Goal: Information Seeking & Learning: Learn about a topic

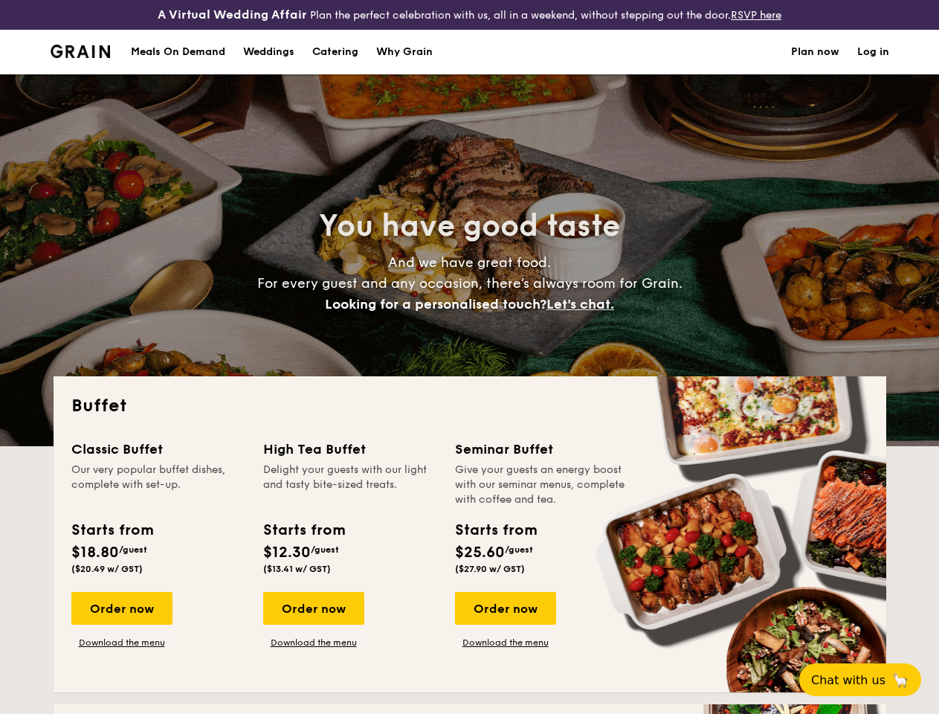
select select
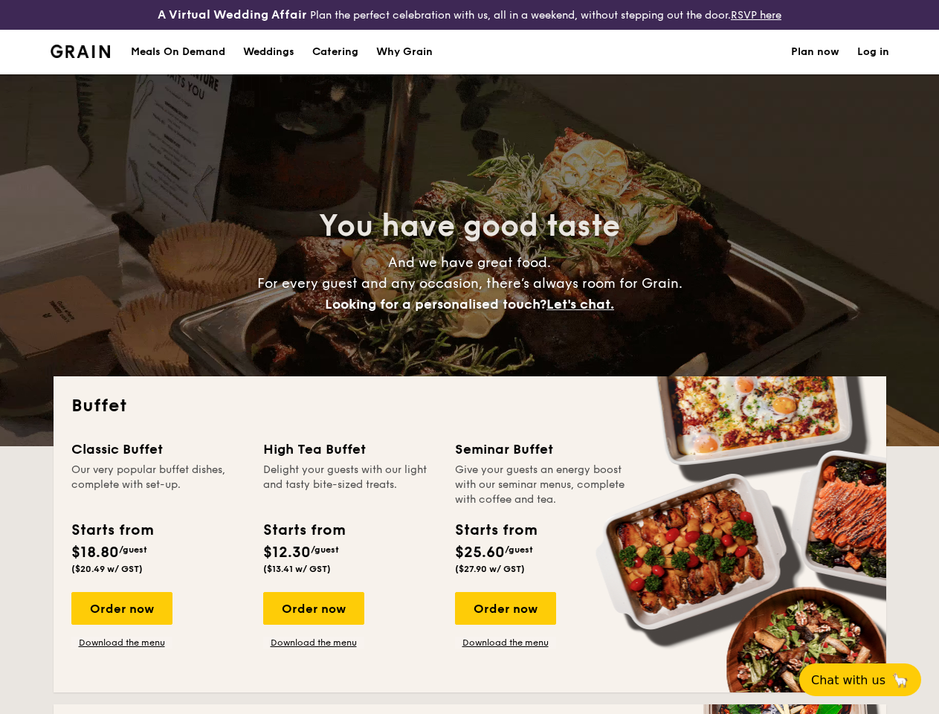
click at [469, 357] on div "You have good taste And we have great food. For every guest and any occasion, t…" at bounding box center [470, 260] width 832 height 372
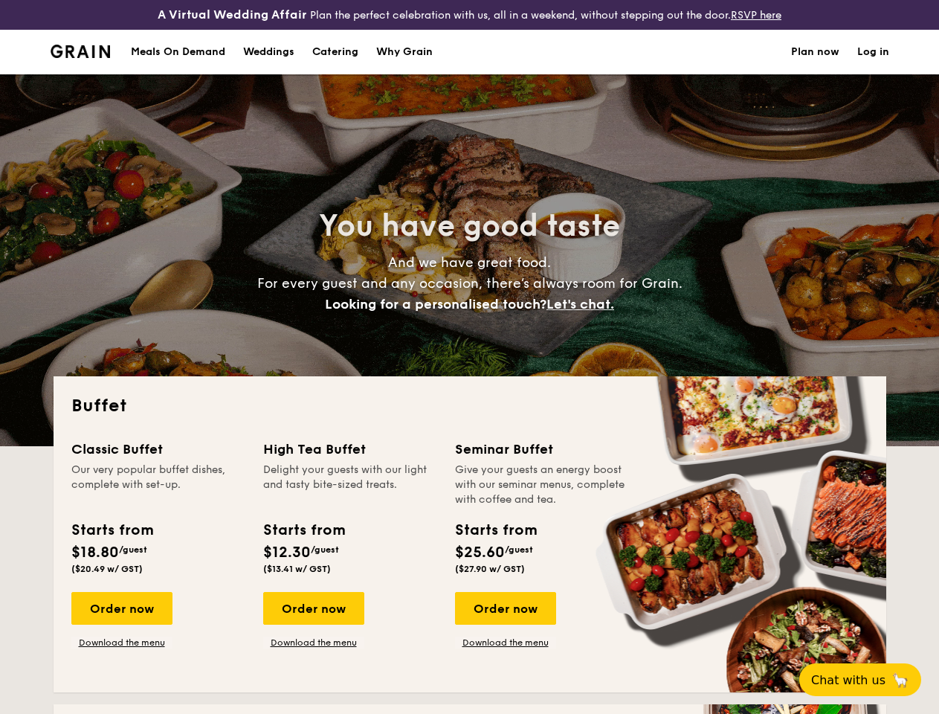
click at [873, 65] on link "Log in" at bounding box center [873, 52] width 32 height 45
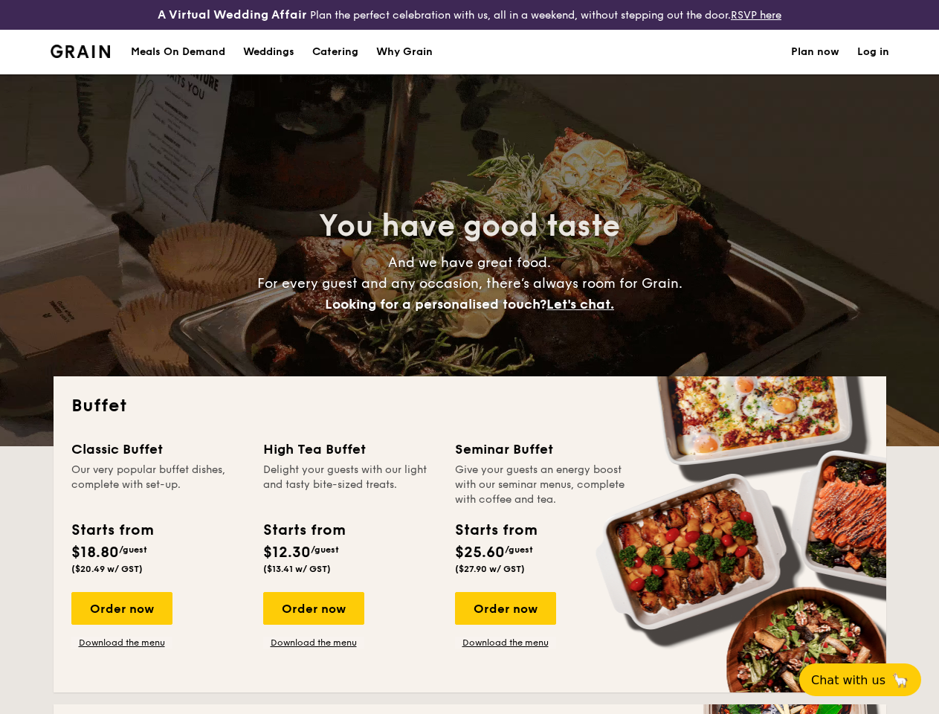
click at [584, 312] on span "Let's chat." at bounding box center [580, 304] width 68 height 16
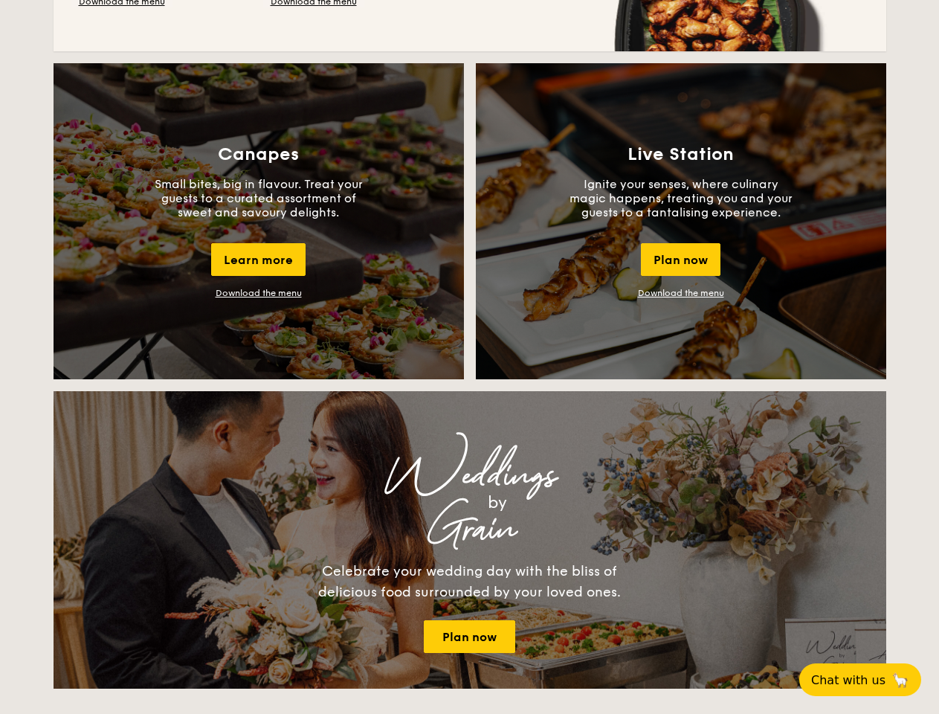
click at [868, 679] on span "Chat with us" at bounding box center [848, 680] width 74 height 14
